Goal: Task Accomplishment & Management: Complete application form

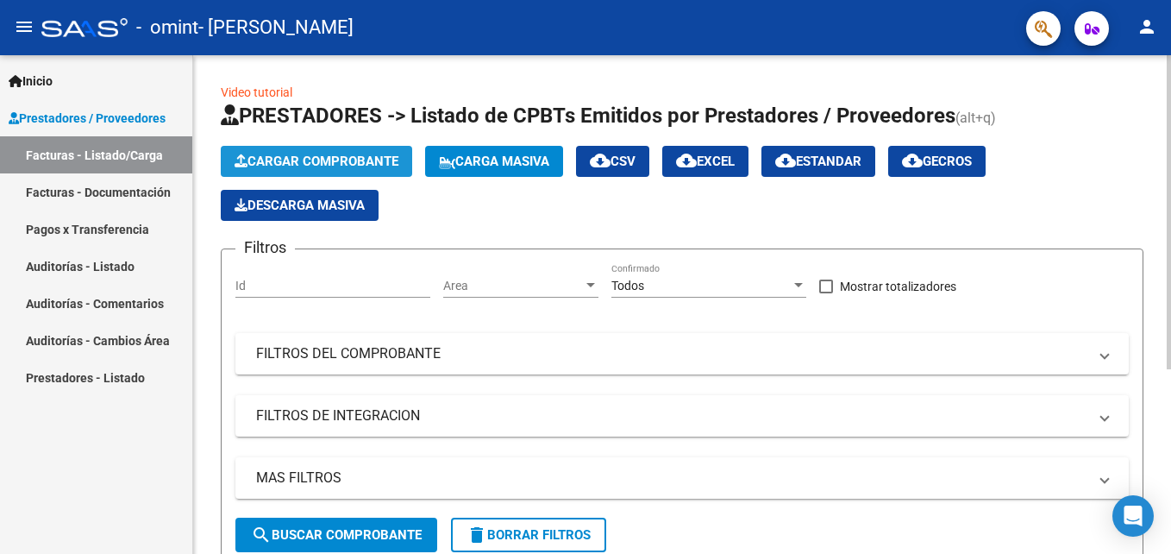
click at [329, 164] on span "Cargar Comprobante" at bounding box center [317, 161] width 164 height 16
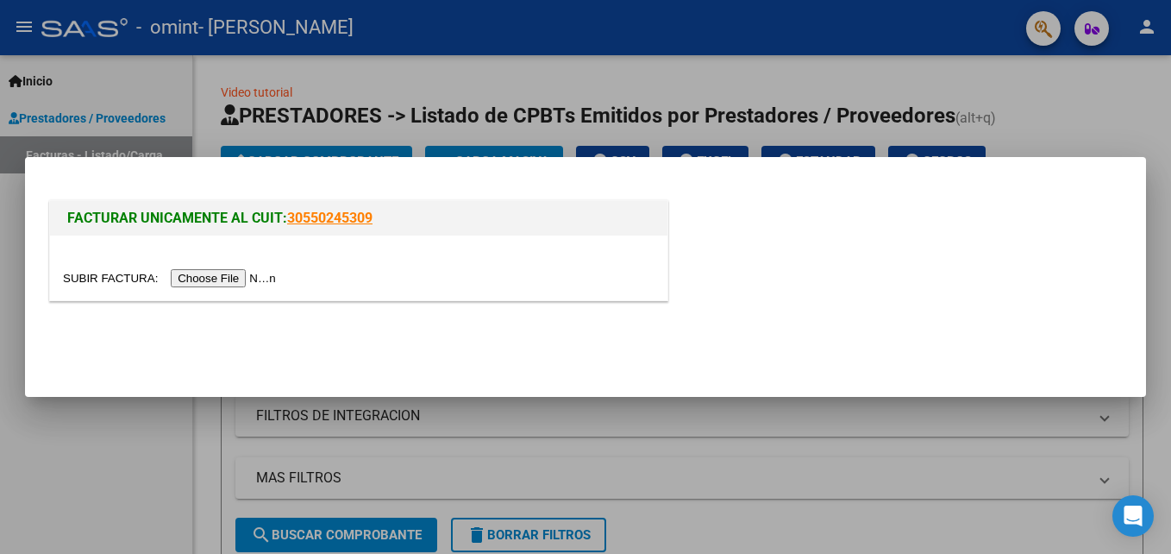
click at [208, 278] on input "file" at bounding box center [172, 278] width 218 height 18
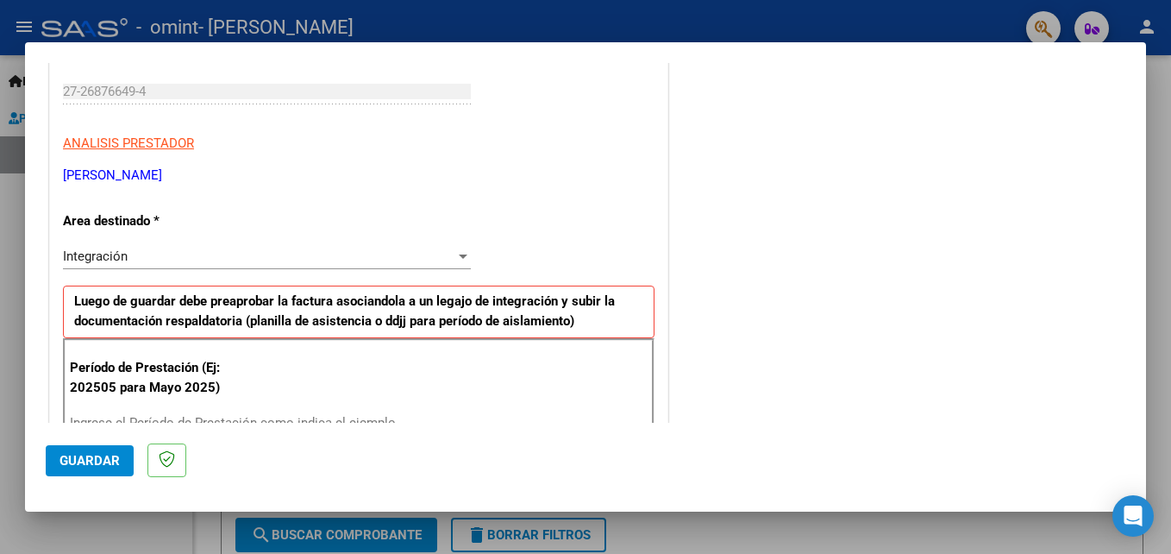
scroll to position [345, 0]
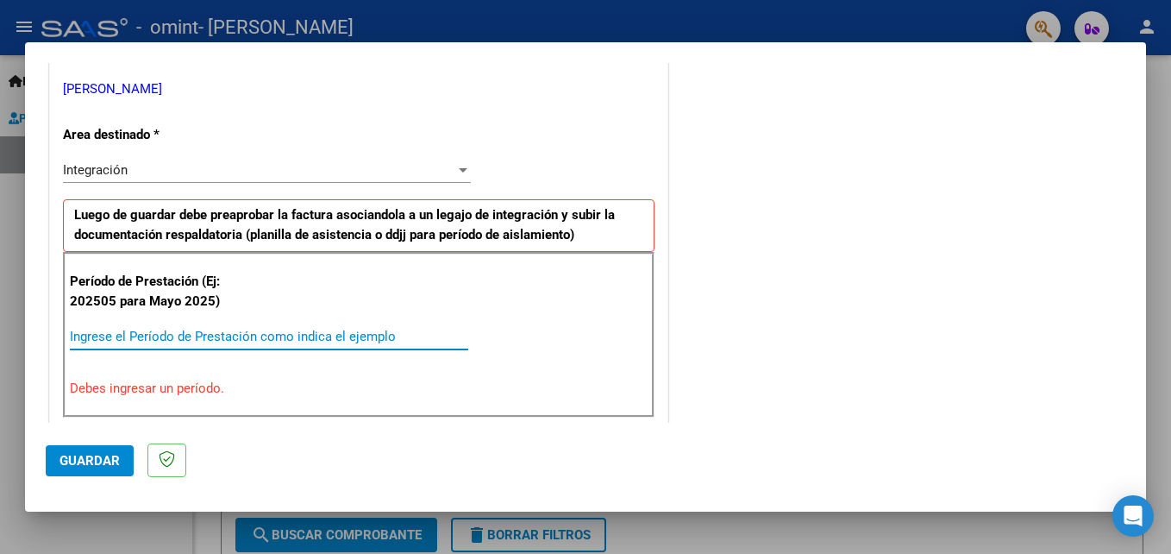
click at [329, 332] on input "Ingrese el Período de Prestación como indica el ejemplo" at bounding box center [269, 336] width 398 height 16
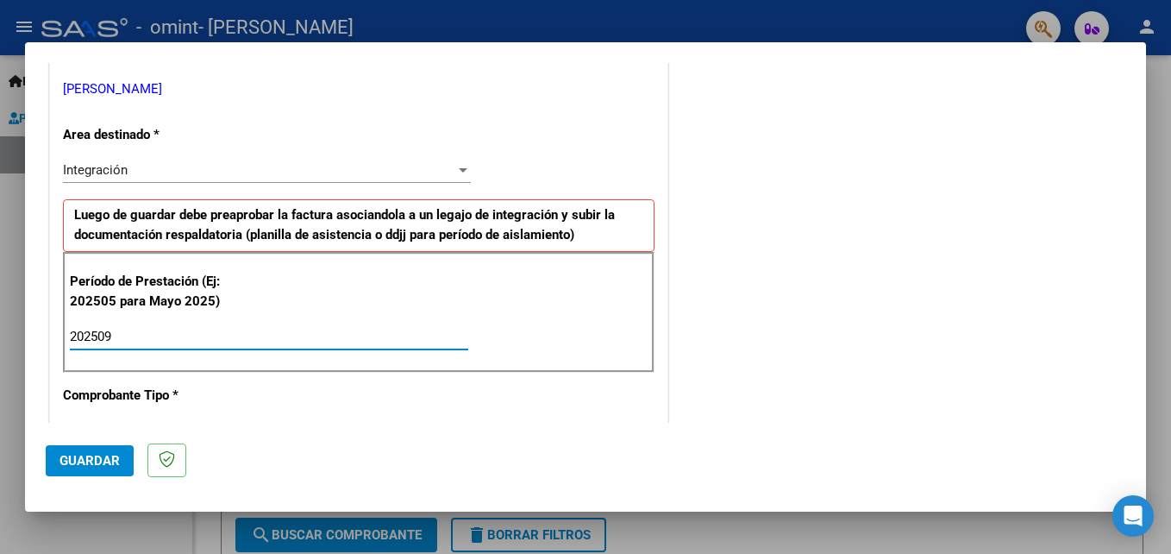
type input "202509"
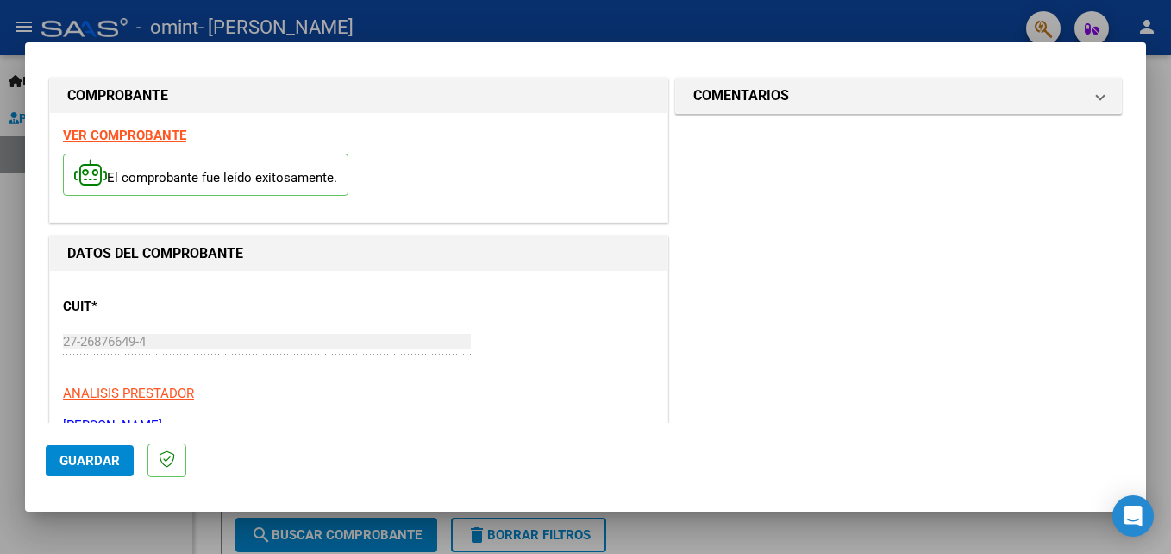
scroll to position [0, 0]
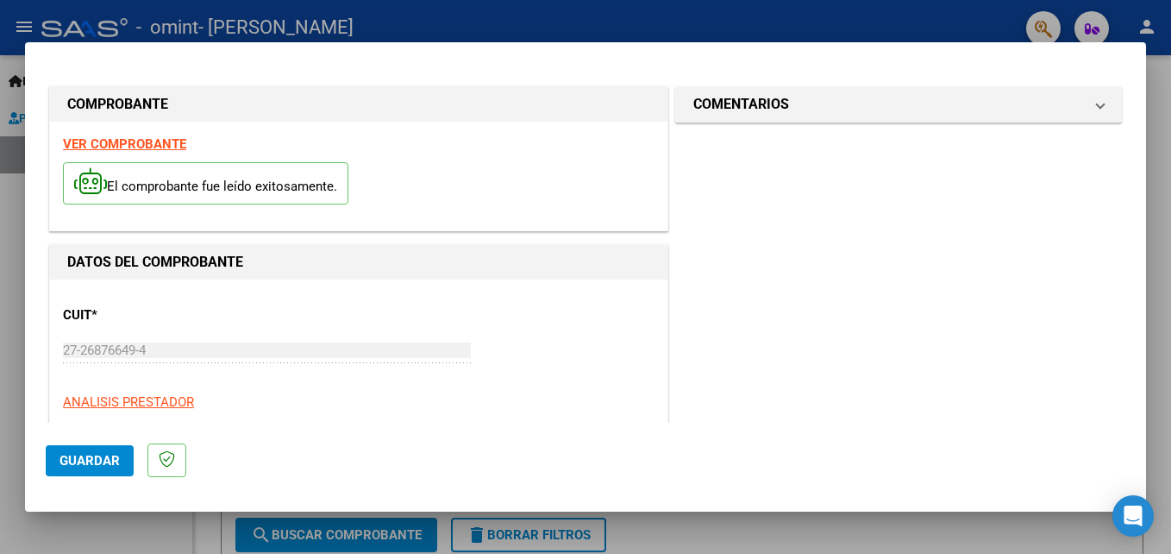
click at [96, 457] on span "Guardar" at bounding box center [89, 461] width 60 height 16
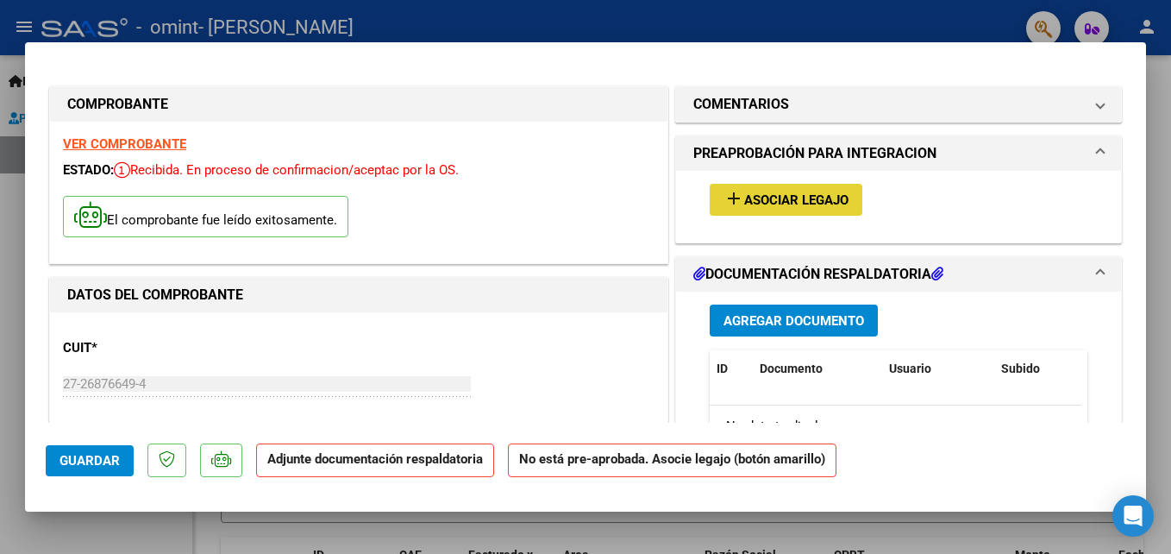
click at [781, 198] on span "Asociar Legajo" at bounding box center [796, 200] width 104 height 16
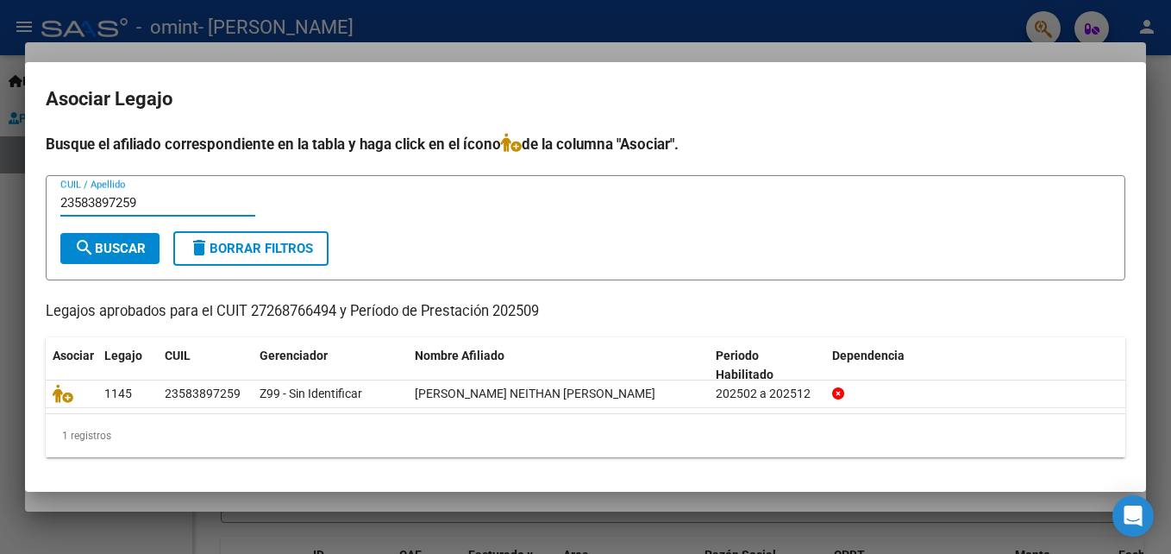
type input "23583897259"
click at [141, 252] on span "search Buscar" at bounding box center [110, 249] width 72 height 16
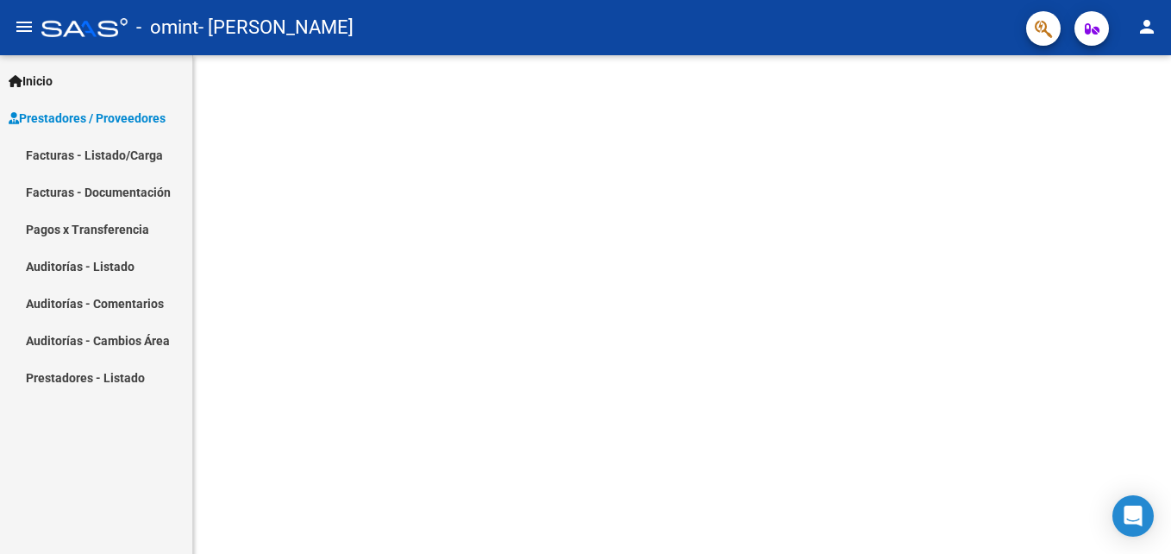
click at [121, 159] on link "Facturas - Listado/Carga" at bounding box center [96, 154] width 192 height 37
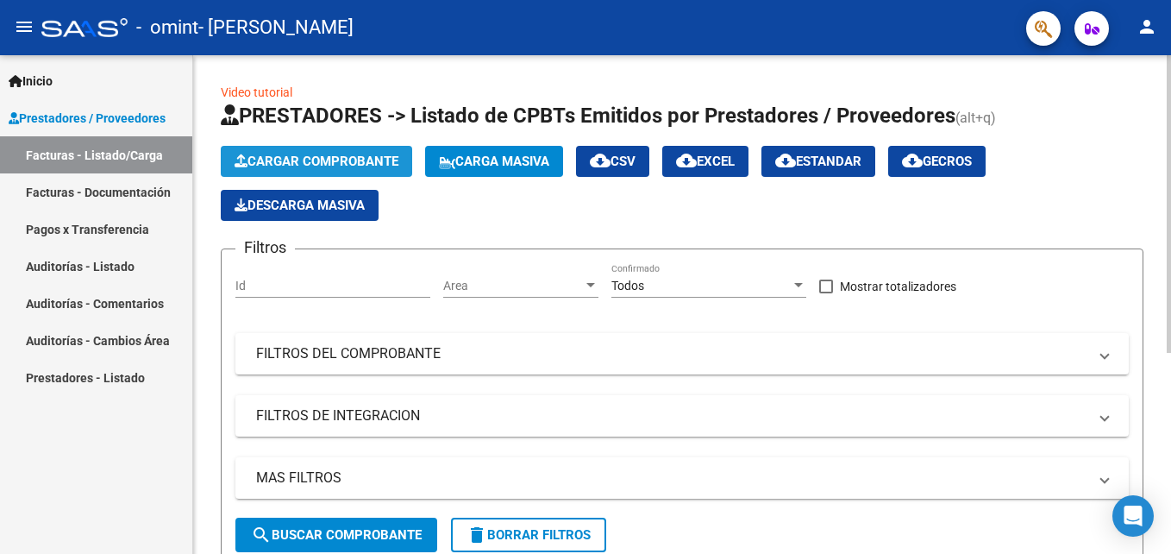
click at [322, 158] on span "Cargar Comprobante" at bounding box center [317, 161] width 164 height 16
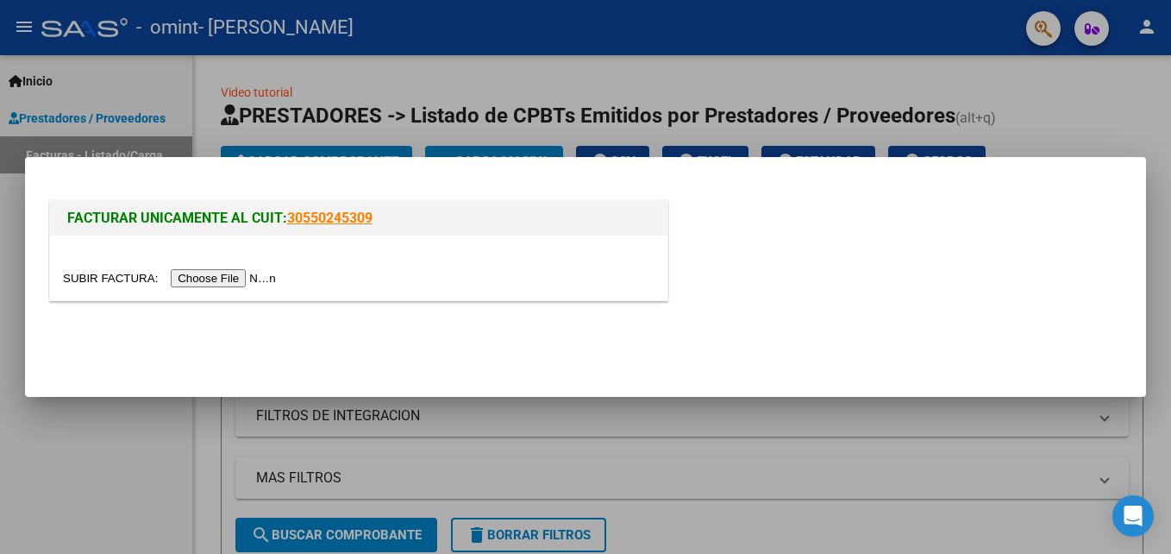
click at [208, 274] on input "file" at bounding box center [172, 278] width 218 height 18
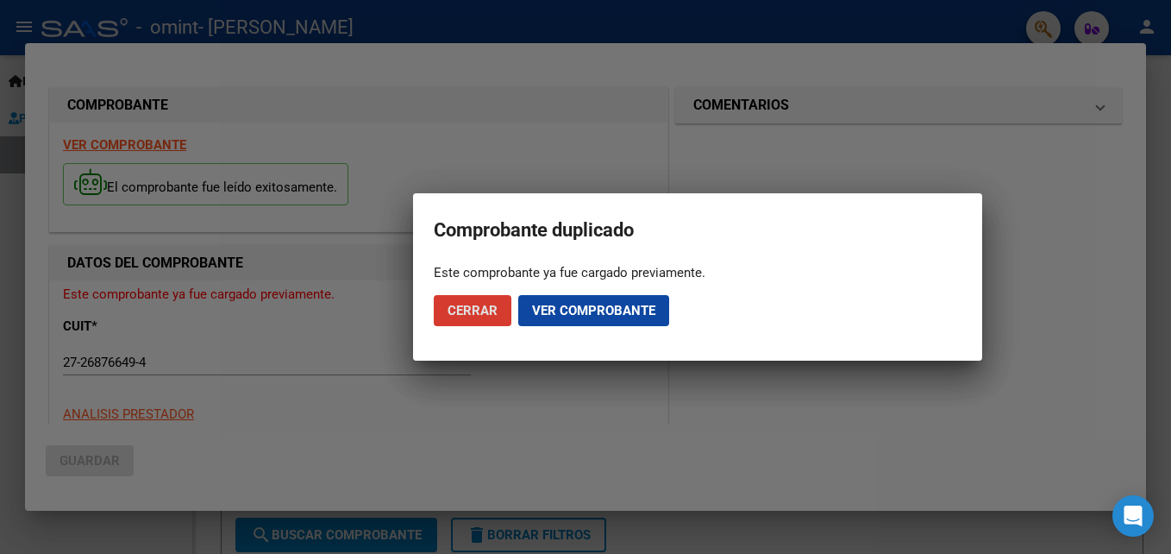
click at [481, 313] on span "Cerrar" at bounding box center [472, 311] width 50 height 16
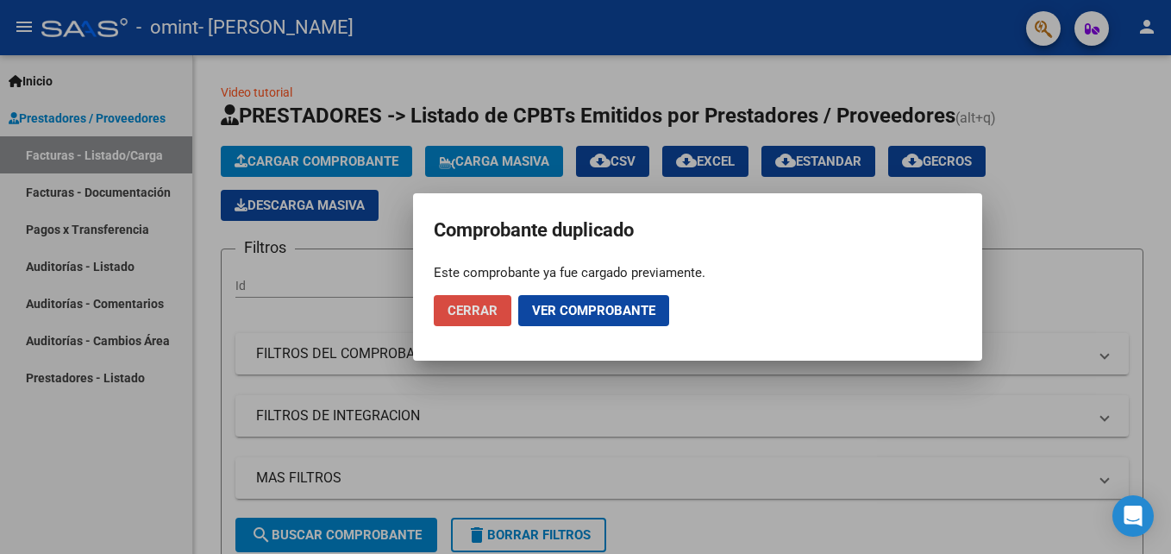
click at [469, 303] on span "Cerrar" at bounding box center [472, 311] width 50 height 16
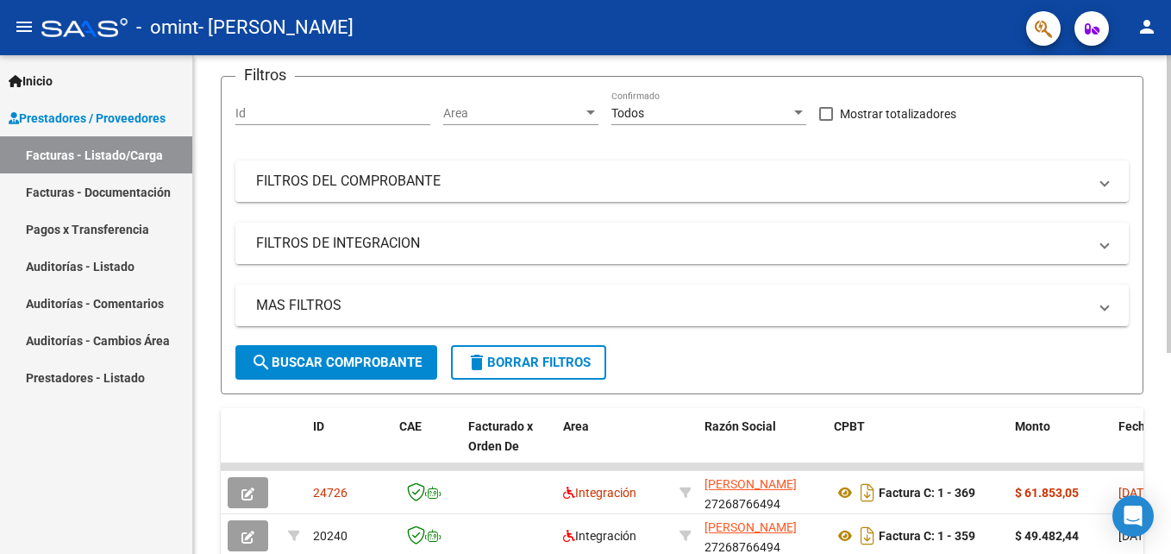
scroll to position [259, 0]
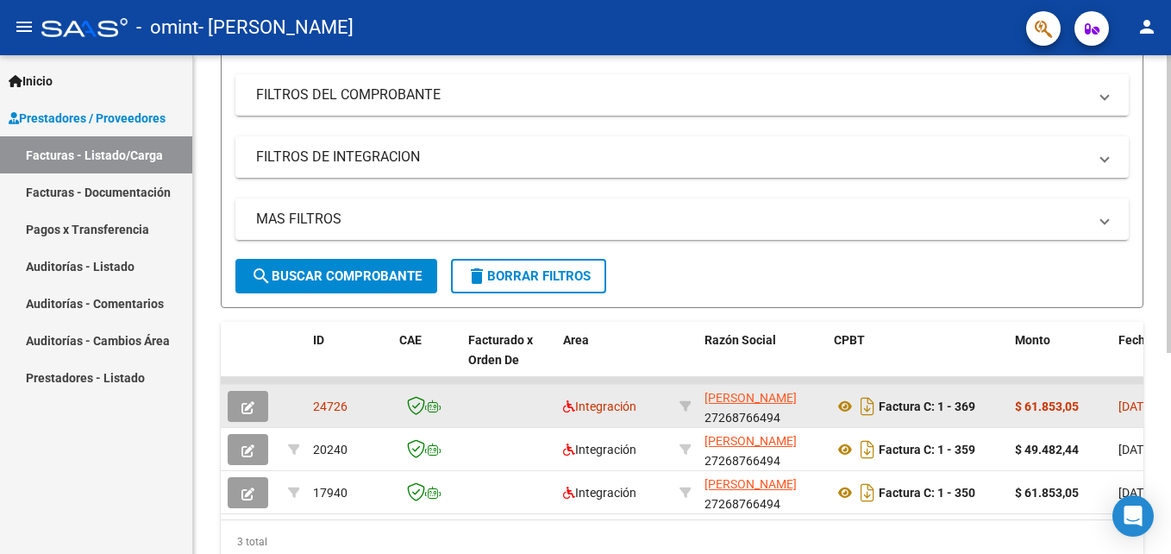
click at [1104, 407] on div "$ 61.853,05" at bounding box center [1060, 407] width 90 height 20
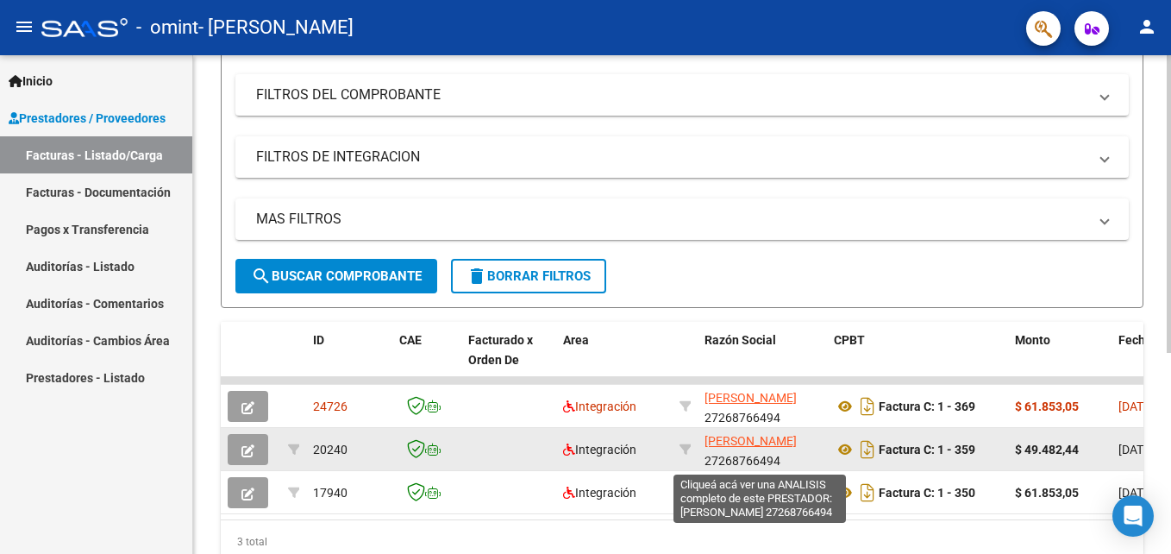
click at [730, 438] on span "[PERSON_NAME]" at bounding box center [750, 441] width 92 height 14
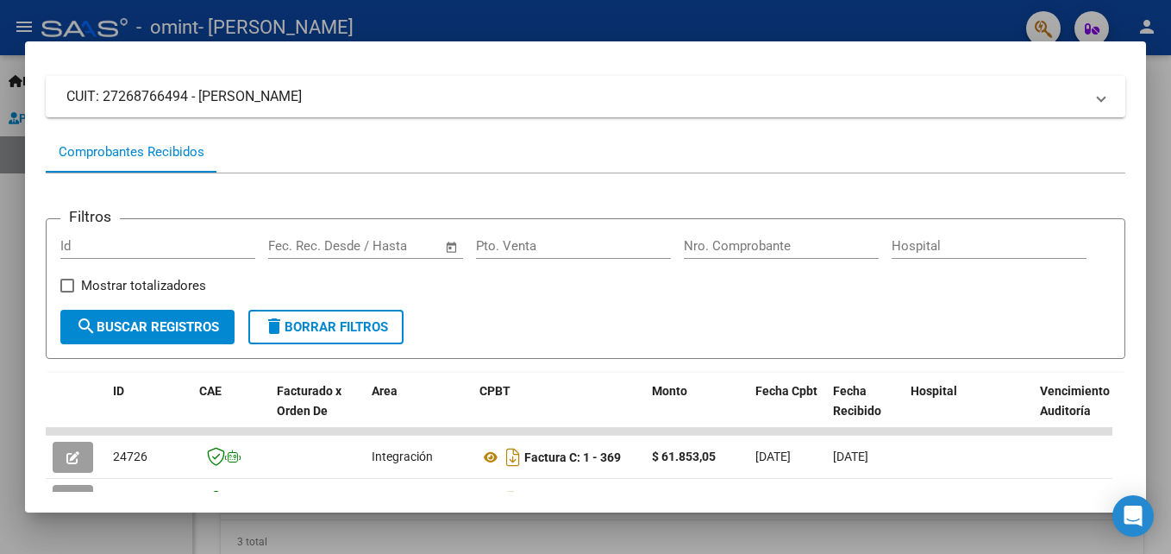
scroll to position [0, 0]
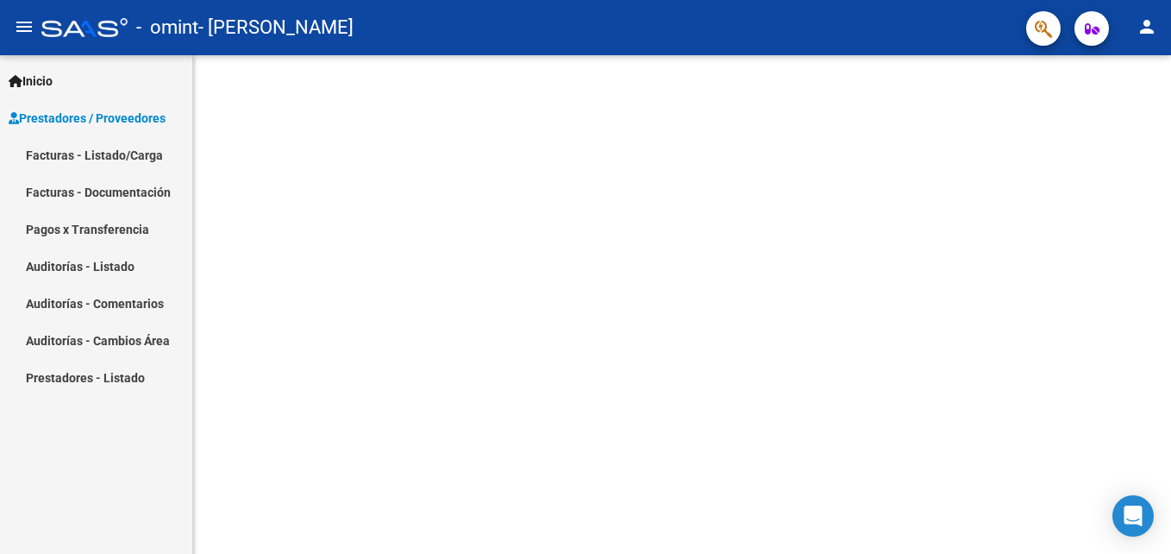
click at [105, 122] on span "Prestadores / Proveedores" at bounding box center [87, 118] width 157 height 19
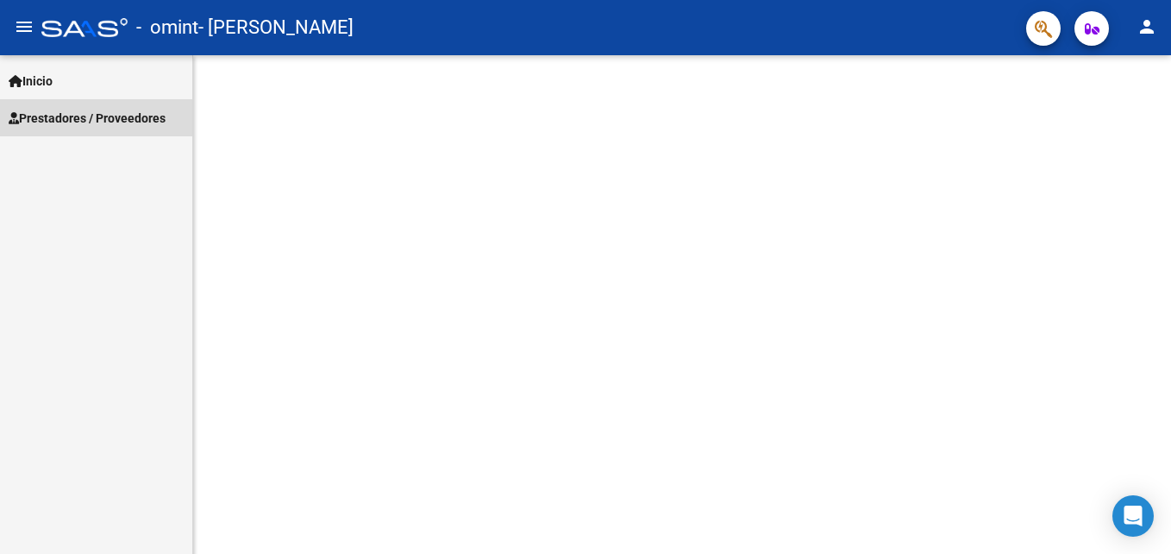
click at [95, 120] on span "Prestadores / Proveedores" at bounding box center [87, 118] width 157 height 19
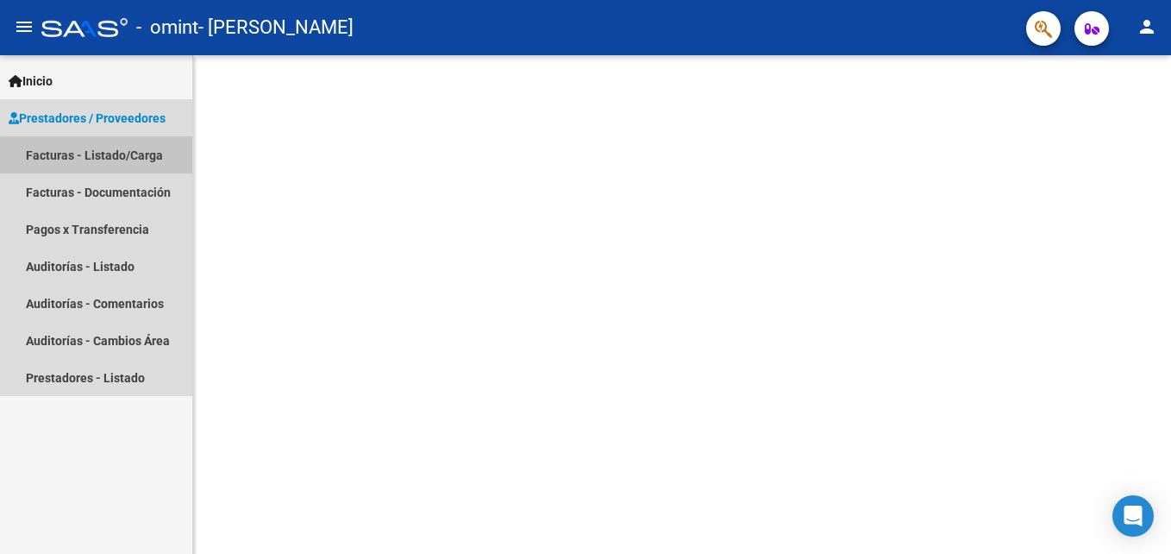
click at [119, 158] on link "Facturas - Listado/Carga" at bounding box center [96, 154] width 192 height 37
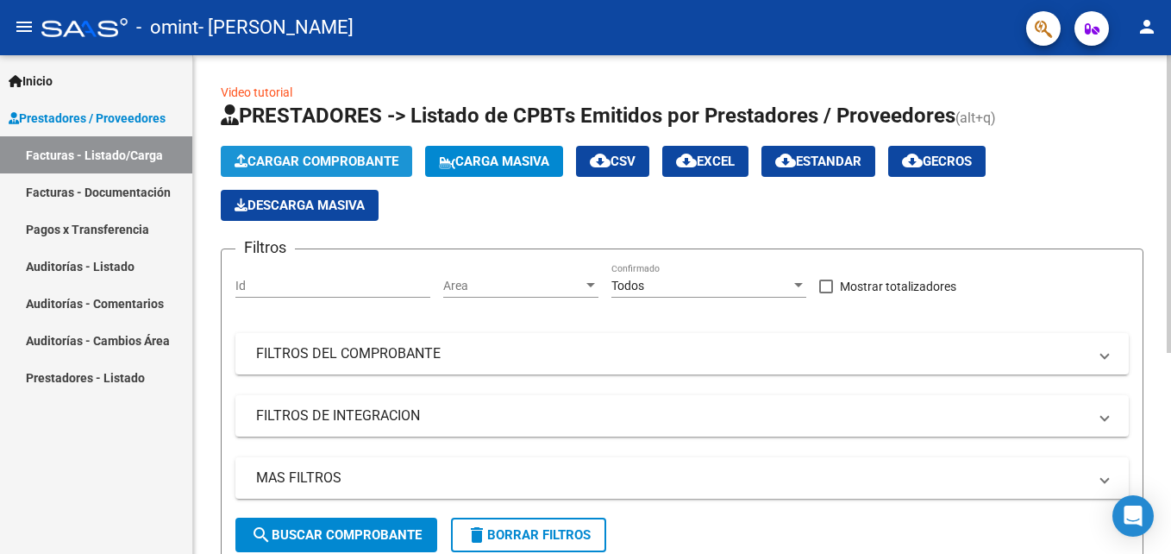
click at [395, 166] on span "Cargar Comprobante" at bounding box center [317, 161] width 164 height 16
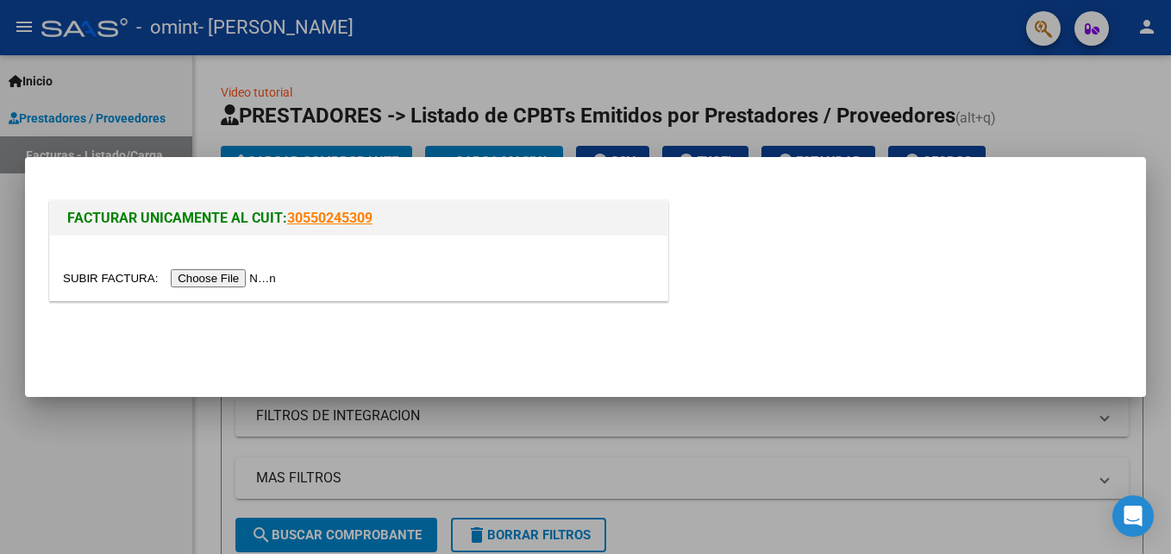
click at [216, 276] on input "file" at bounding box center [172, 278] width 218 height 18
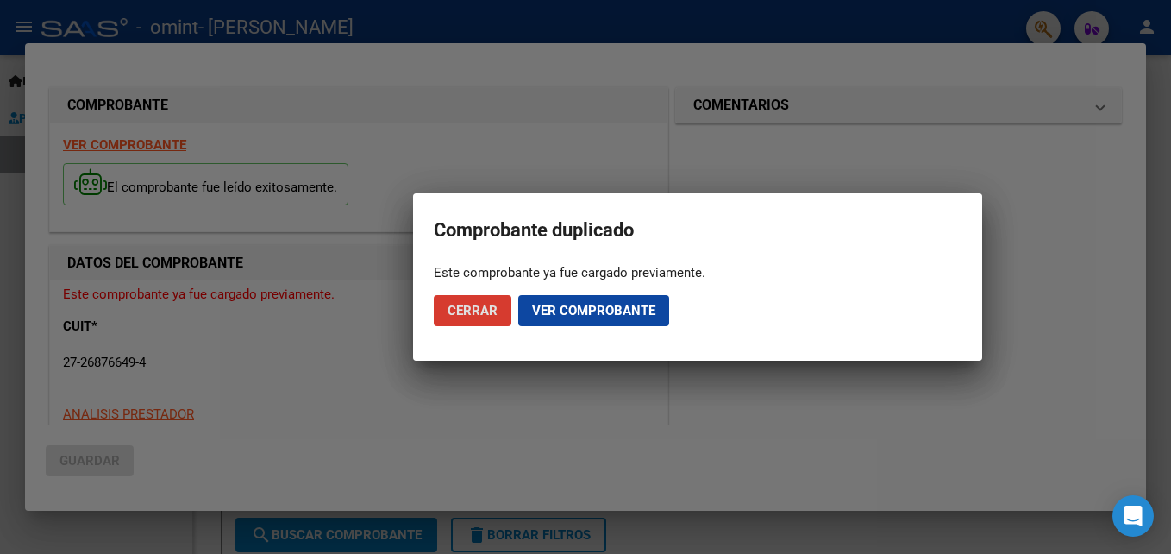
click at [593, 306] on span "Ver comprobante" at bounding box center [593, 311] width 123 height 16
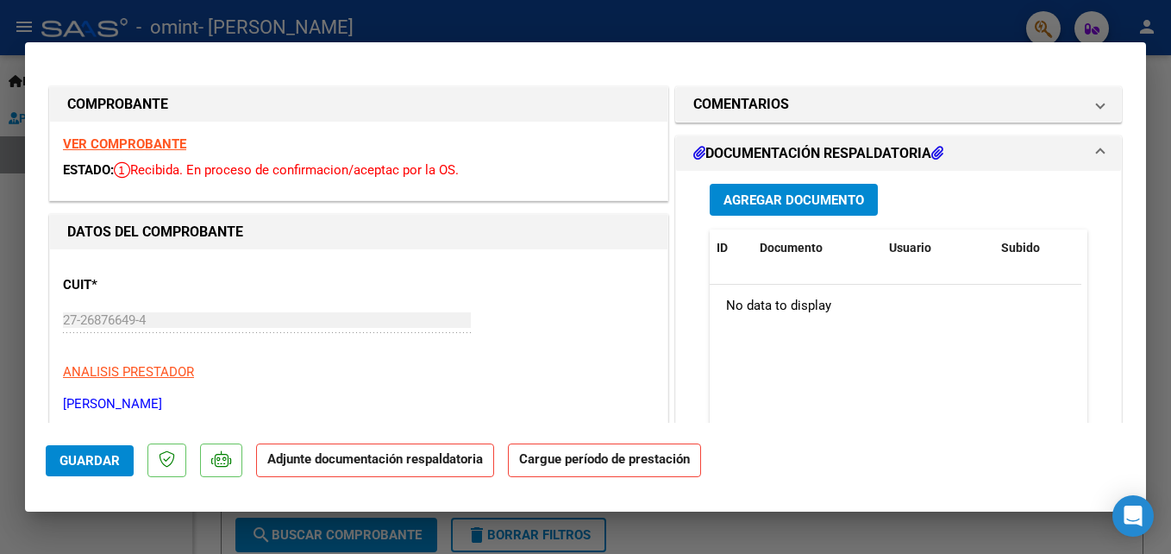
click at [797, 198] on span "Agregar Documento" at bounding box center [793, 200] width 141 height 16
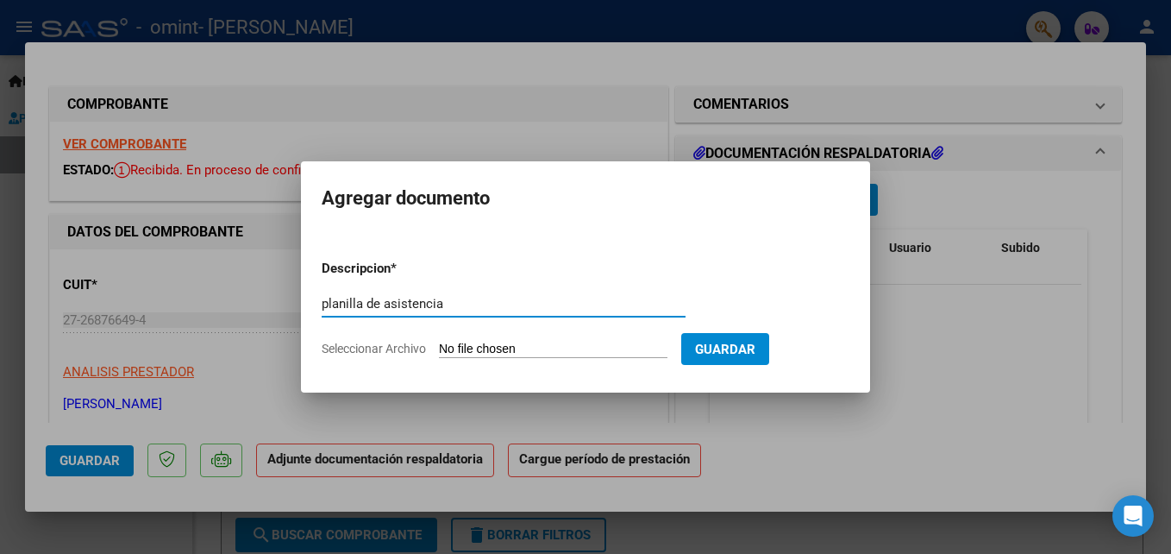
type input "planilla de asistencia"
click at [384, 347] on span "Seleccionar Archivo" at bounding box center [374, 348] width 104 height 14
click at [439, 347] on input "Seleccionar Archivo" at bounding box center [553, 349] width 228 height 16
type input "C:\fakepath\asistencia Neithan Gomez, septiembre 2025, psicomotricidad..pdf"
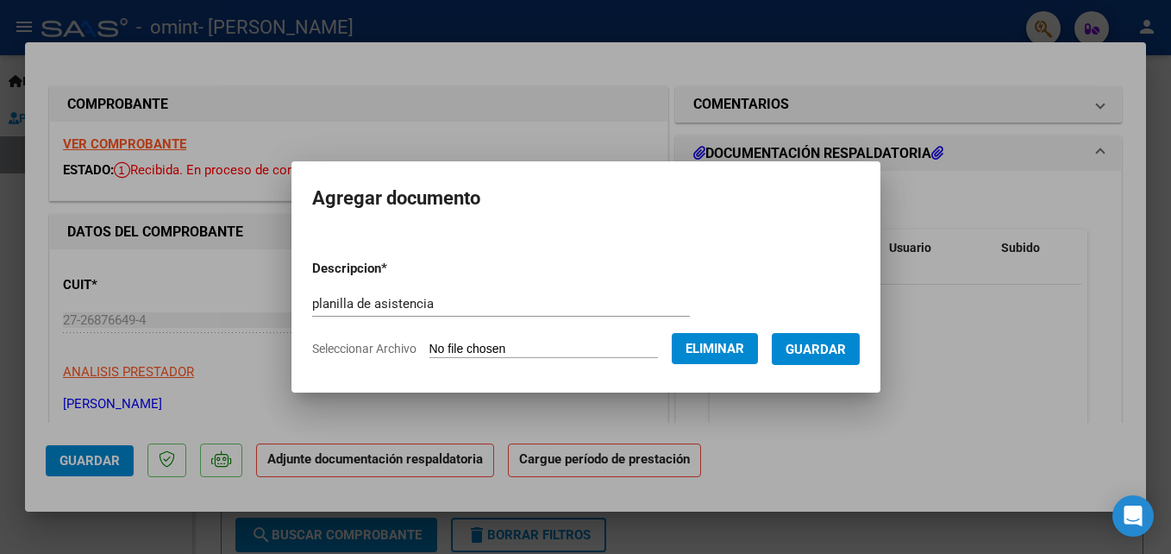
click at [838, 349] on span "Guardar" at bounding box center [815, 349] width 60 height 16
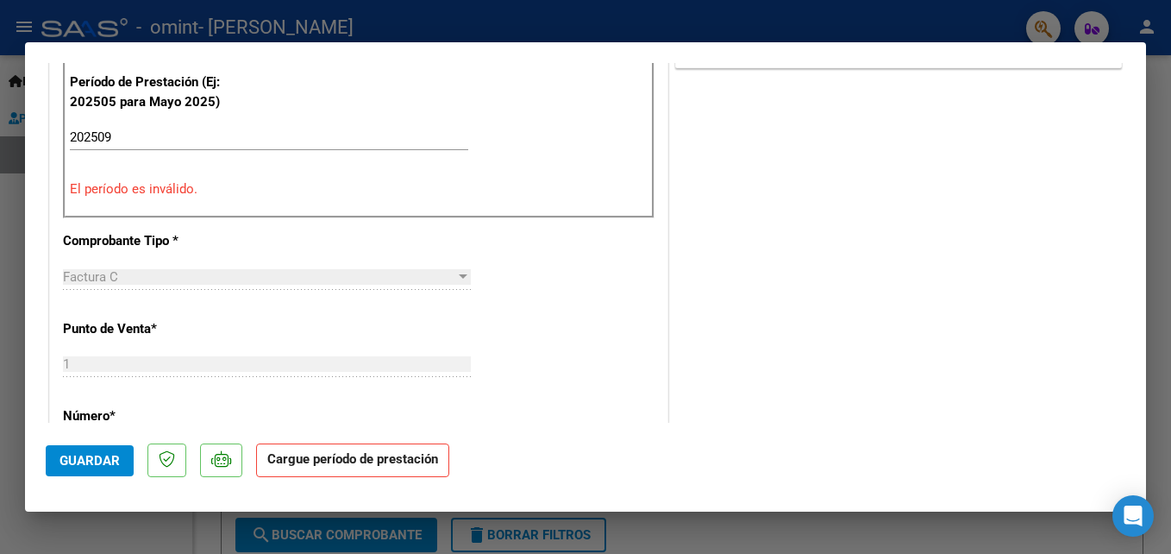
scroll to position [431, 0]
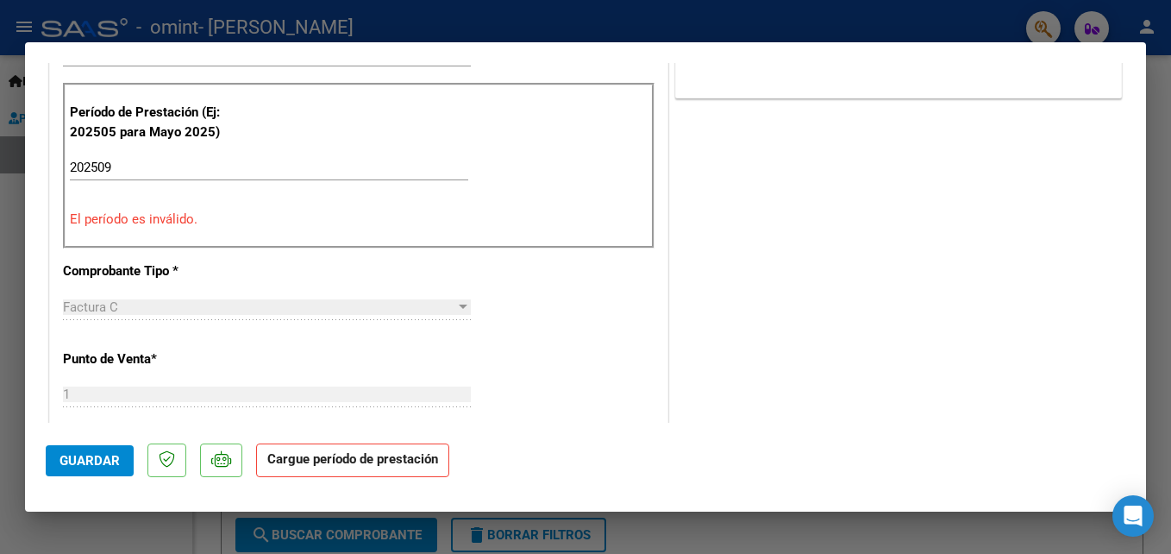
click at [140, 162] on input "202509" at bounding box center [269, 167] width 398 height 16
type input "202509"
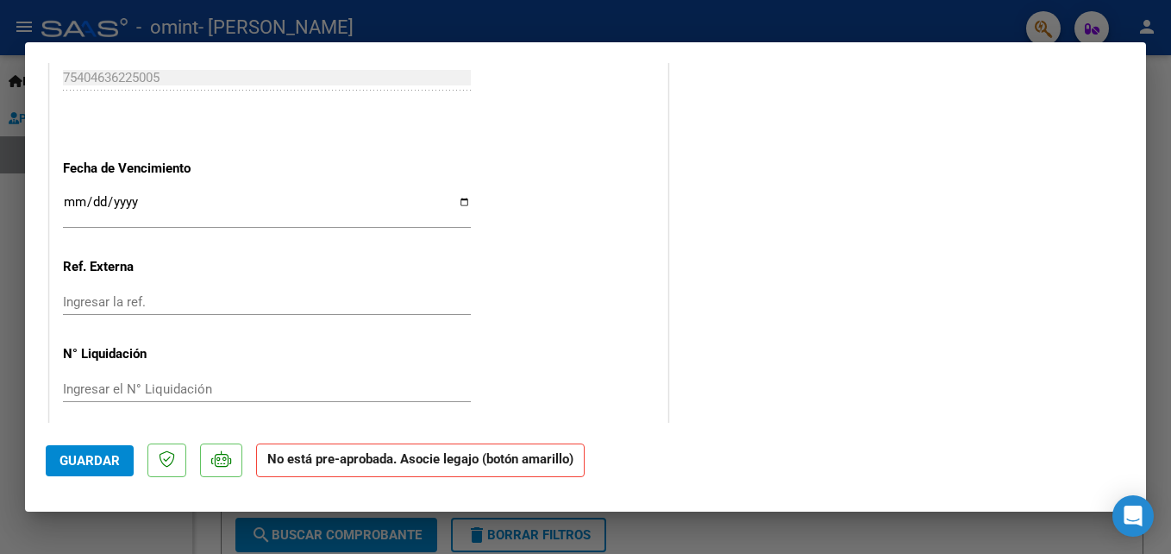
scroll to position [1075, 0]
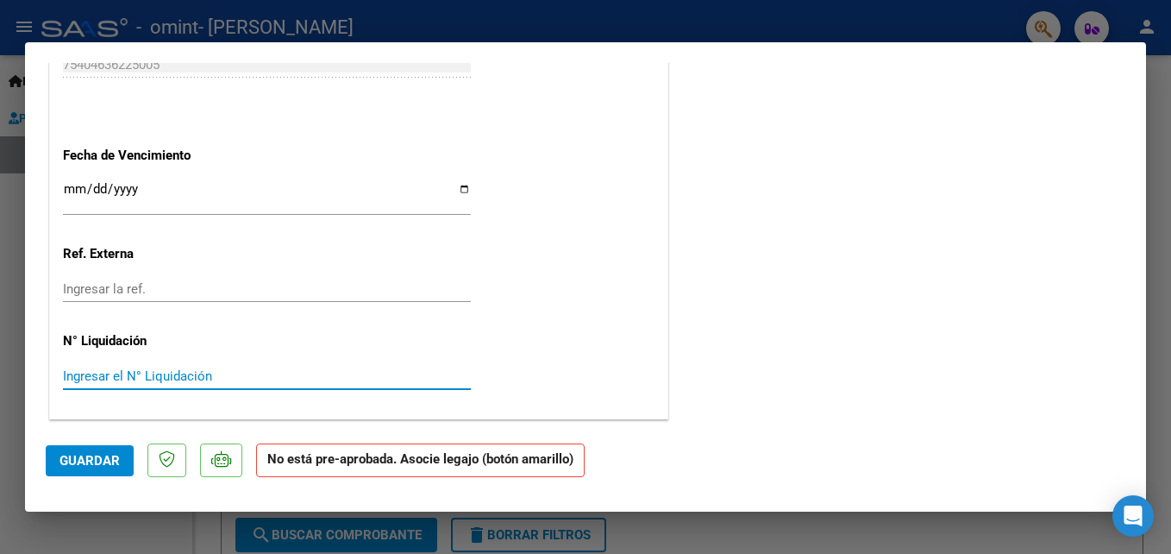
click at [226, 374] on input "Ingresar el N° Liquidación" at bounding box center [267, 376] width 408 height 16
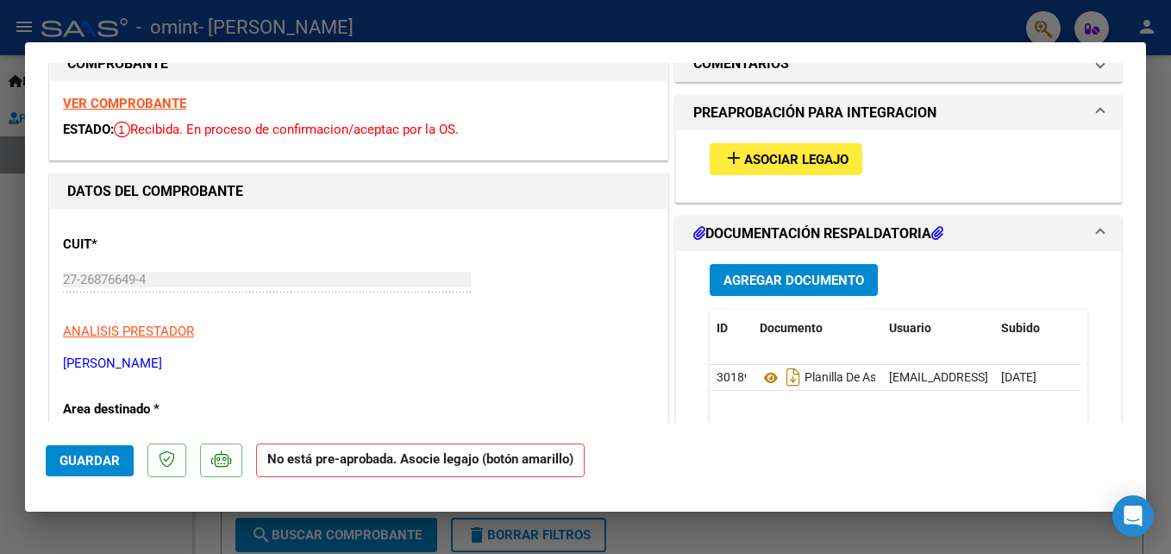
scroll to position [0, 0]
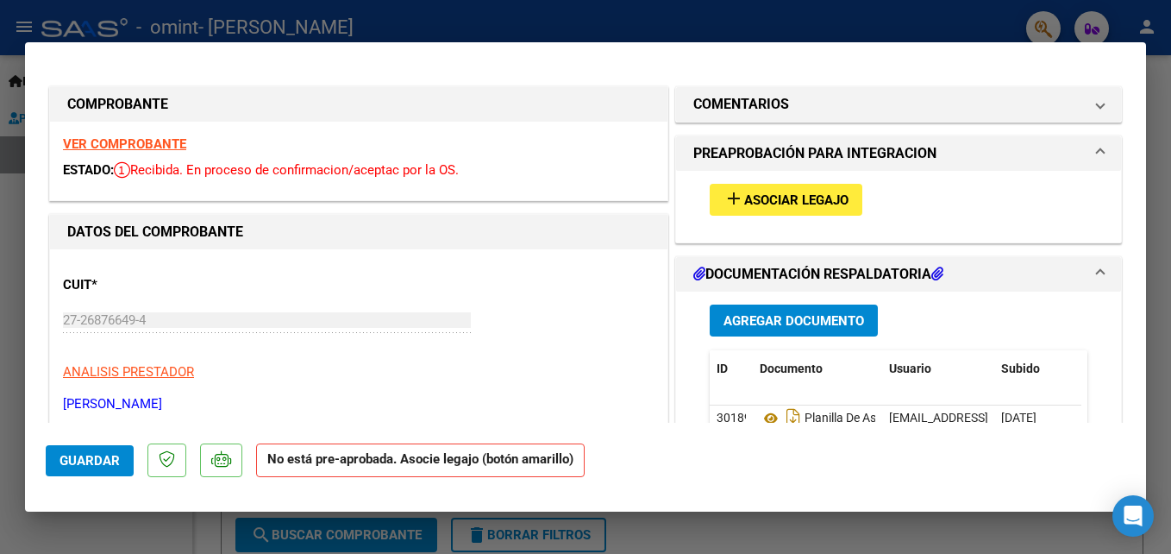
click at [797, 197] on span "Asociar Legajo" at bounding box center [796, 200] width 104 height 16
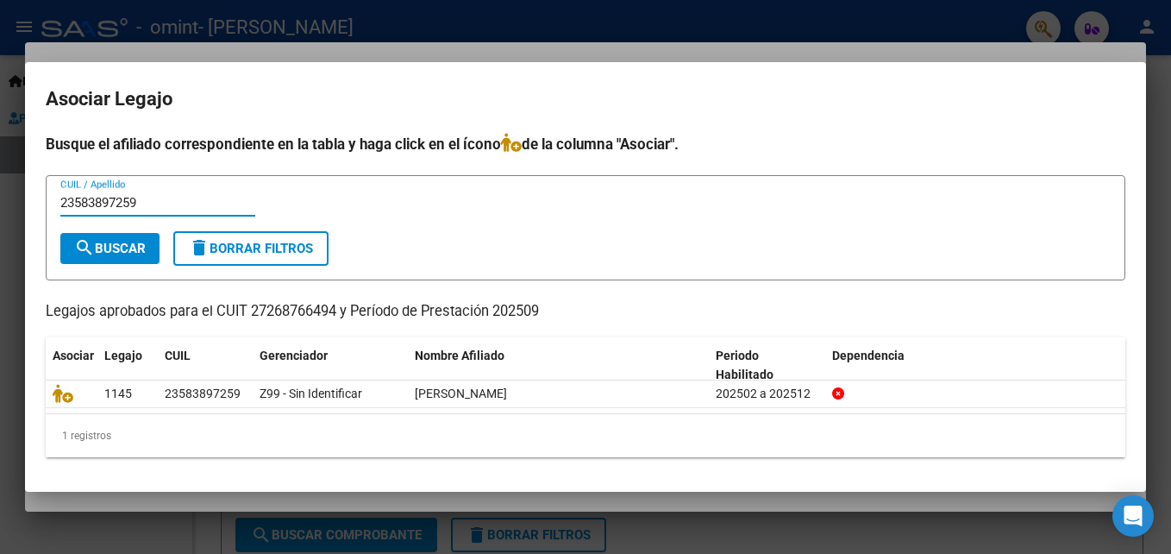
type input "23583897259"
click at [862, 24] on div at bounding box center [585, 277] width 1171 height 554
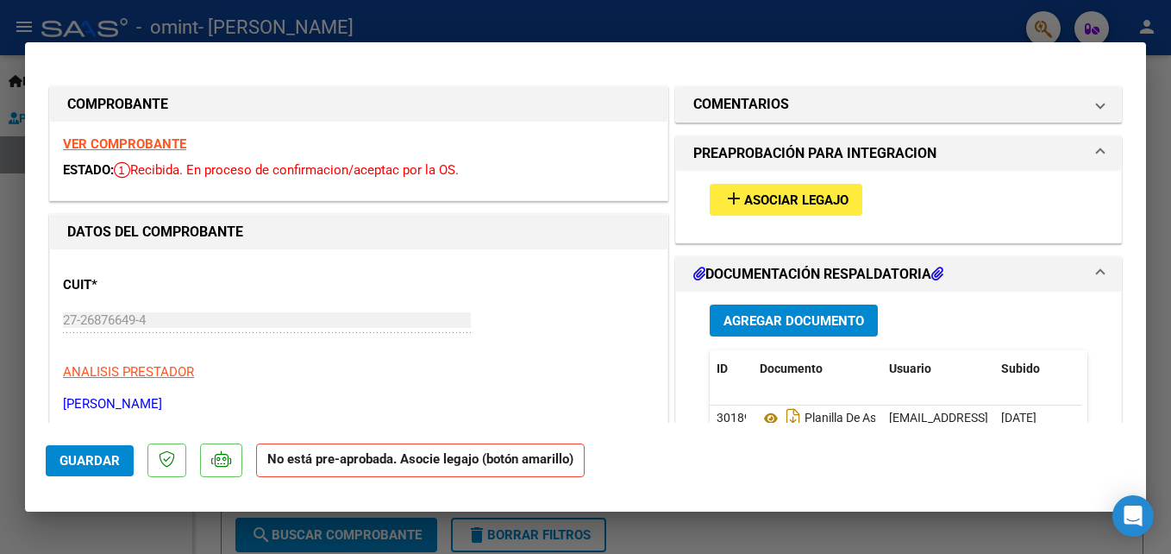
click at [102, 467] on span "Guardar" at bounding box center [89, 461] width 60 height 16
